Goal: Task Accomplishment & Management: Manage account settings

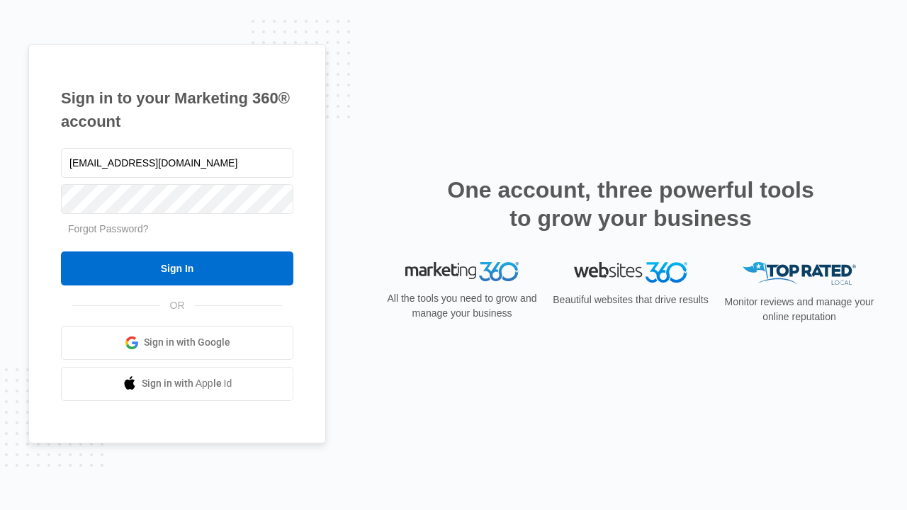
type input "[EMAIL_ADDRESS][DOMAIN_NAME]"
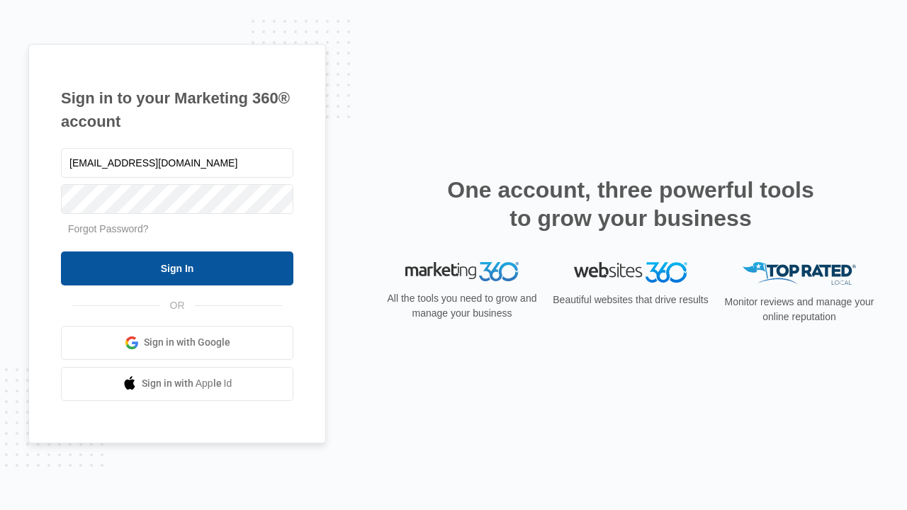
click at [177, 268] on input "Sign In" at bounding box center [177, 269] width 232 height 34
